Goal: Transaction & Acquisition: Book appointment/travel/reservation

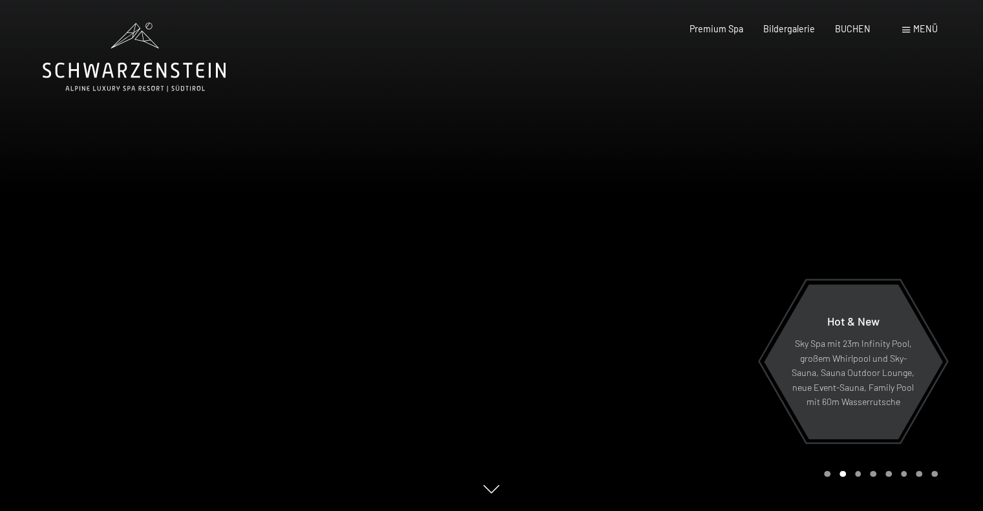
click at [910, 33] on div "Menü" at bounding box center [920, 29] width 36 height 13
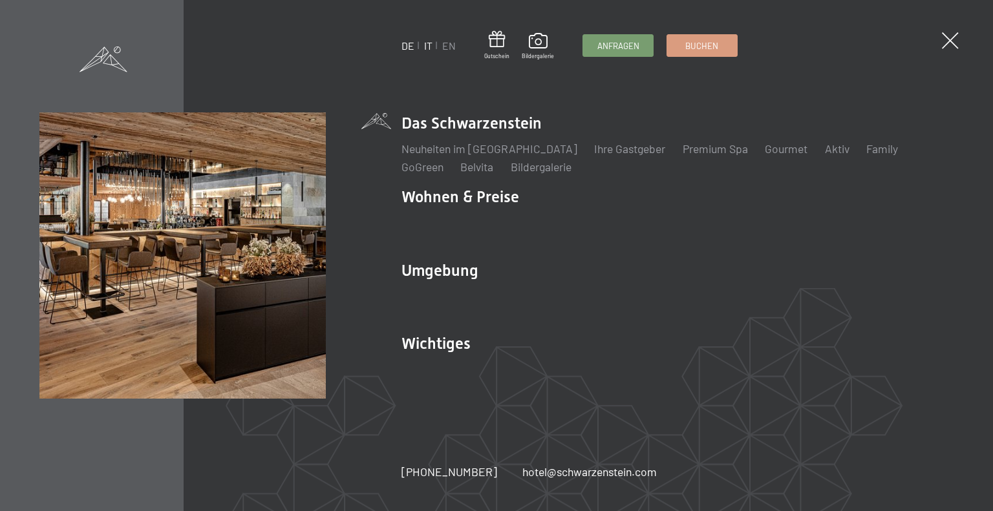
click at [425, 46] on link "IT" at bounding box center [428, 45] width 8 height 12
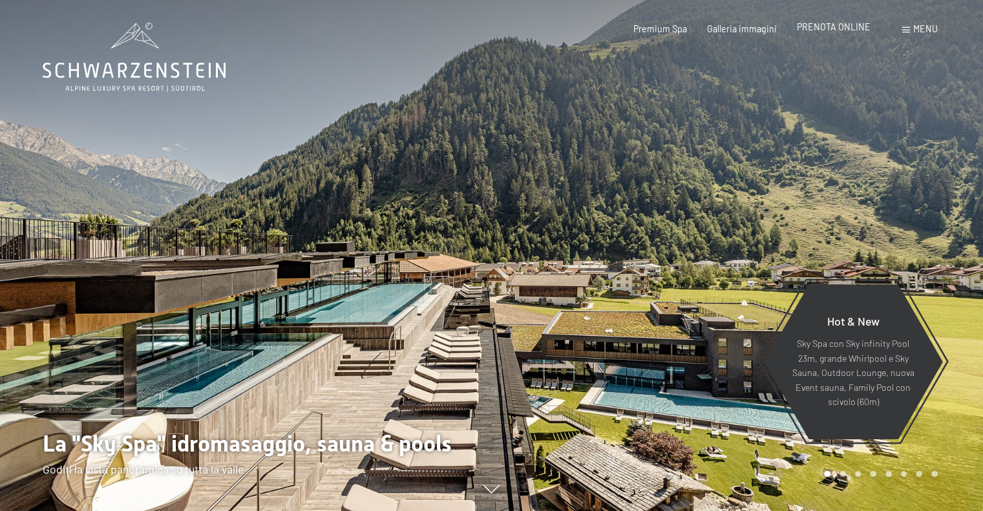
click at [849, 30] on span "PRENOTA ONLINE" at bounding box center [834, 26] width 74 height 11
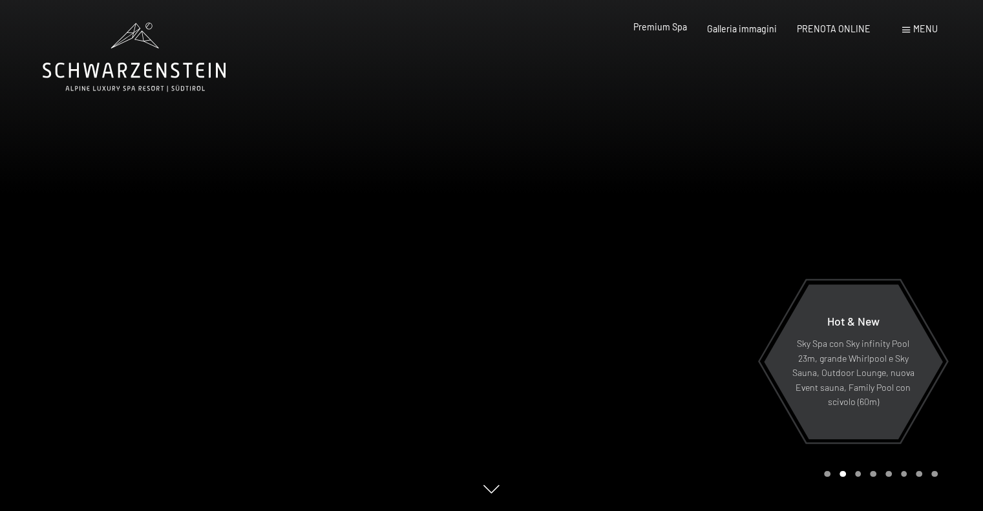
click at [667, 27] on span "Premium Spa" at bounding box center [661, 26] width 54 height 11
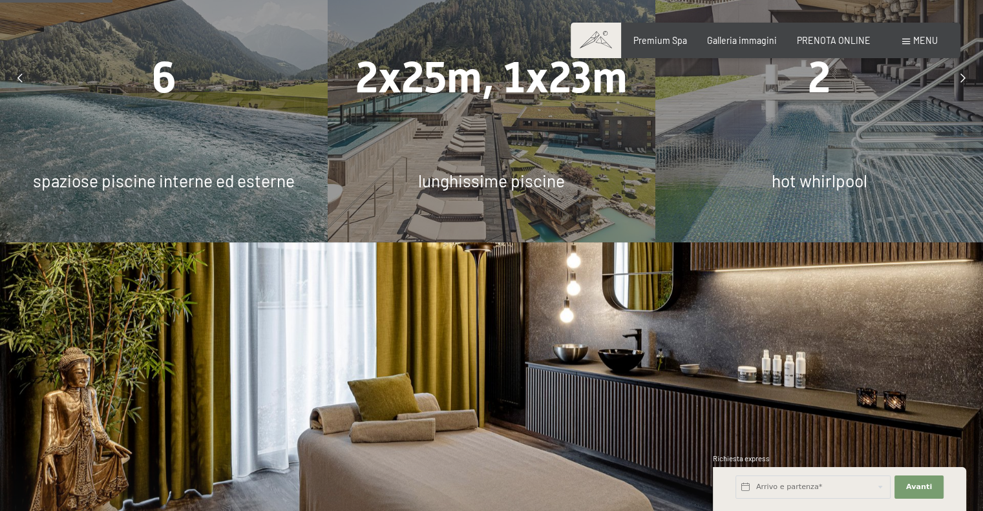
scroll to position [840, 0]
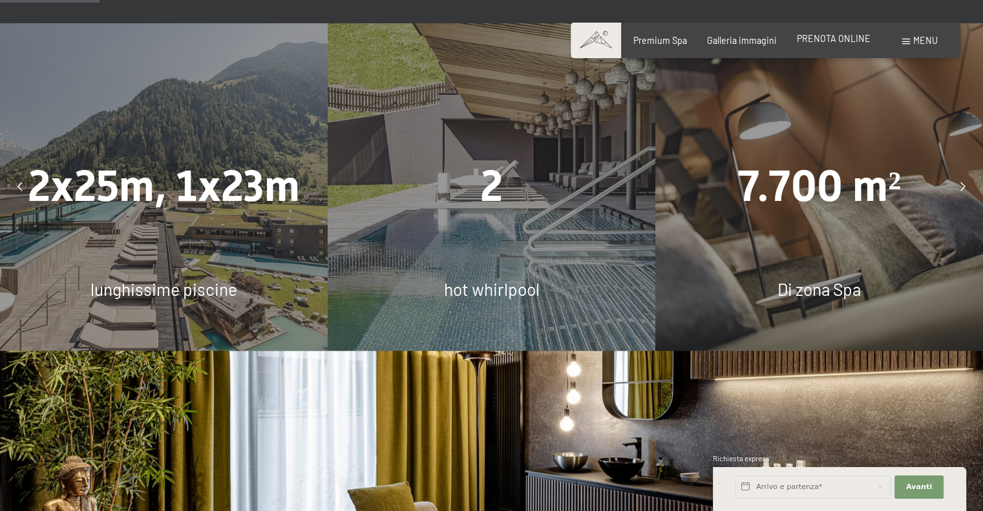
click at [829, 41] on span "PRENOTA ONLINE" at bounding box center [834, 38] width 74 height 11
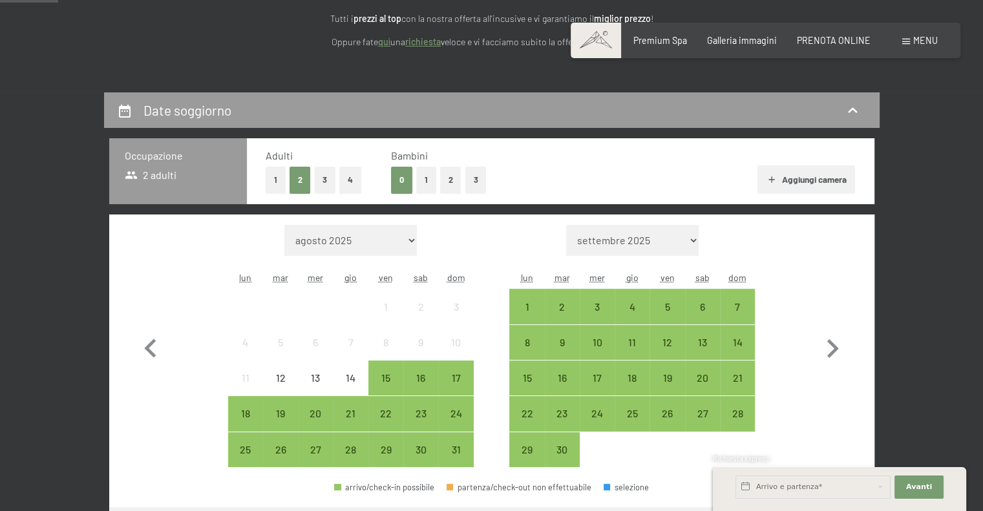
scroll to position [259, 0]
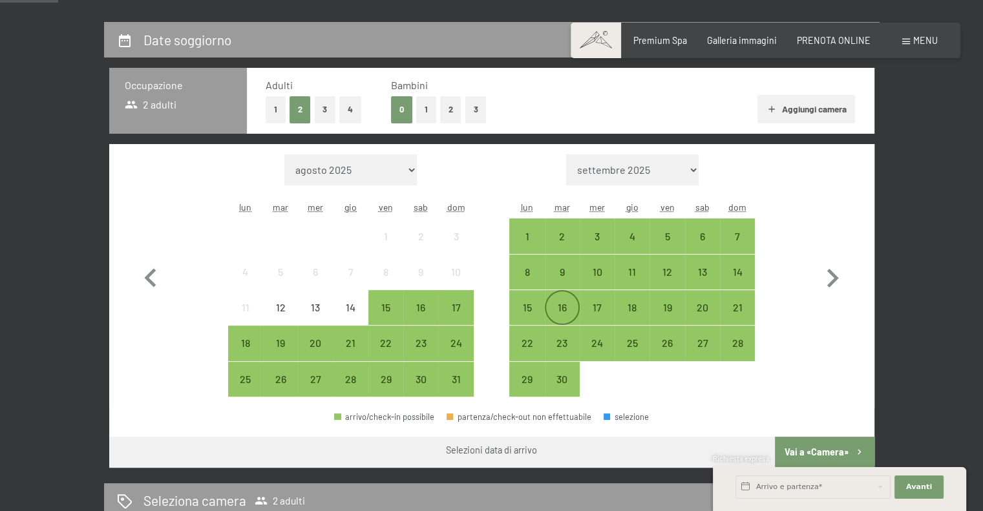
click at [559, 309] on div "16" at bounding box center [562, 319] width 32 height 32
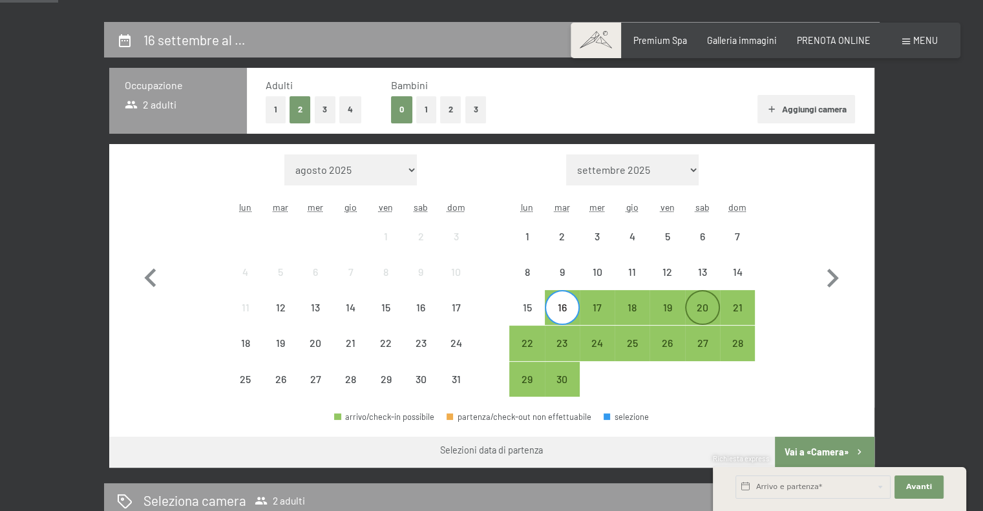
click at [701, 310] on div "20" at bounding box center [703, 319] width 32 height 32
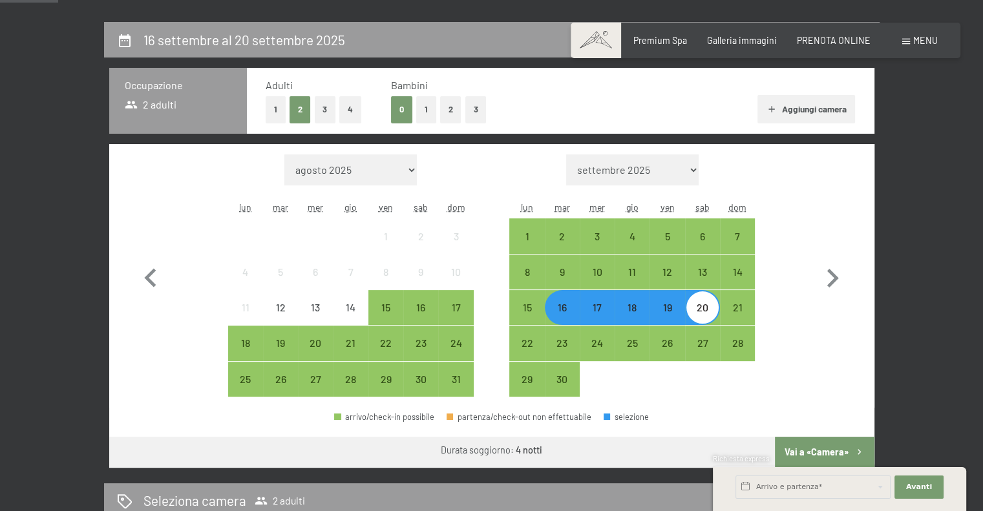
click at [815, 451] on button "Vai a «Camera»" at bounding box center [824, 452] width 99 height 31
